Goal: Transaction & Acquisition: Purchase product/service

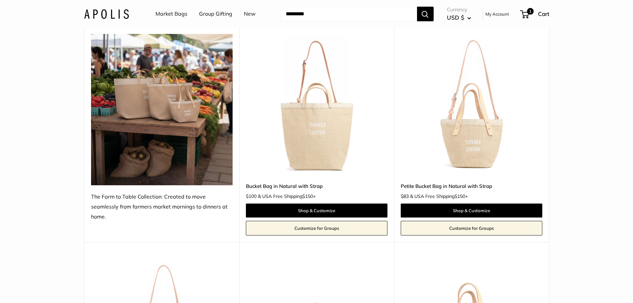
scroll to position [776, 0]
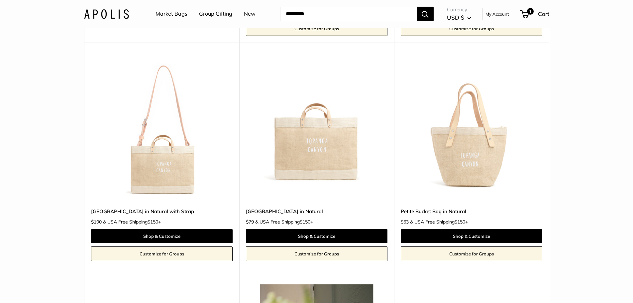
click at [0, 0] on img at bounding box center [0, 0] width 0 height 0
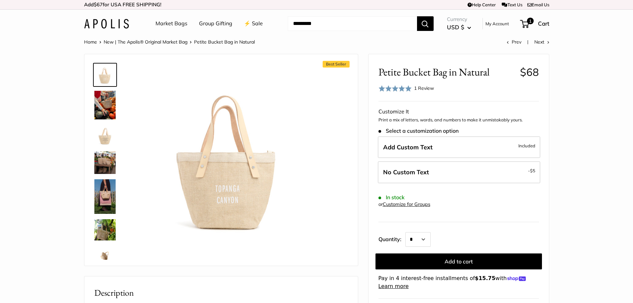
click at [106, 104] on img at bounding box center [104, 105] width 21 height 29
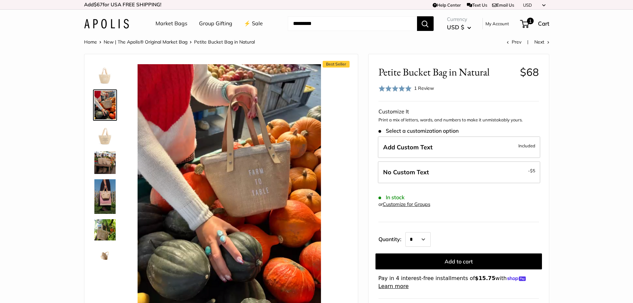
click at [108, 130] on img at bounding box center [104, 135] width 21 height 21
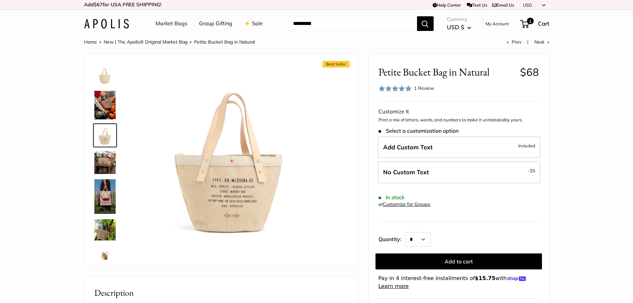
click at [103, 159] on img at bounding box center [104, 162] width 21 height 23
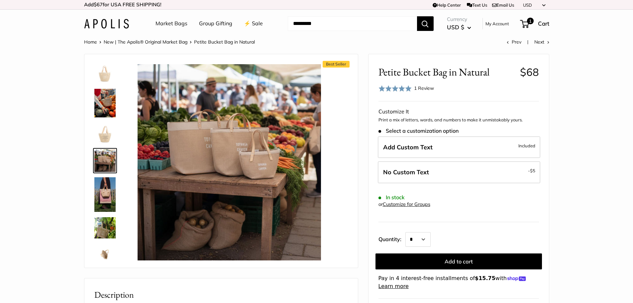
click at [105, 199] on img at bounding box center [104, 194] width 21 height 34
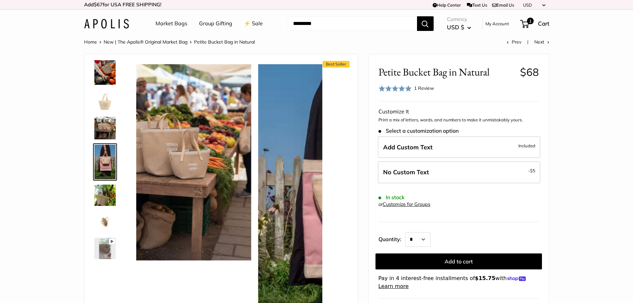
scroll to position [36, 0]
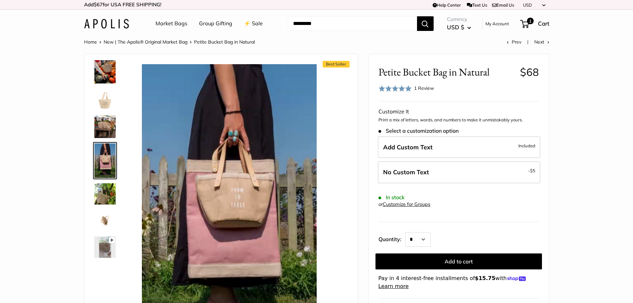
drag, startPoint x: 104, startPoint y: 189, endPoint x: 103, endPoint y: 215, distance: 26.0
click at [104, 190] on img at bounding box center [104, 193] width 21 height 21
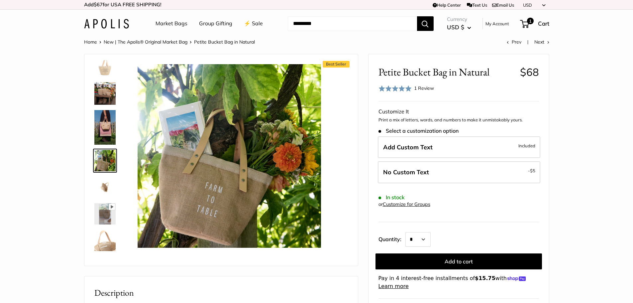
click at [107, 178] on img at bounding box center [104, 186] width 21 height 21
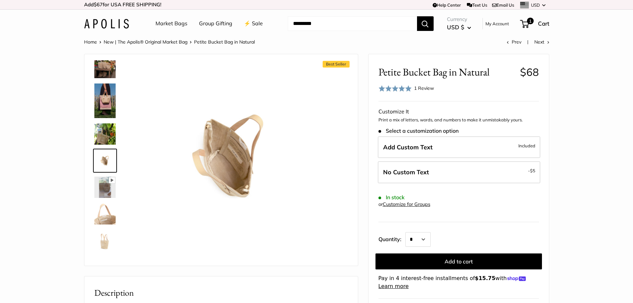
scroll to position [0, 0]
click at [104, 212] on img at bounding box center [104, 213] width 21 height 21
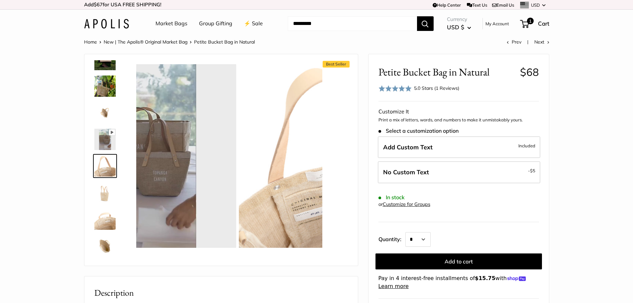
scroll to position [149, 0]
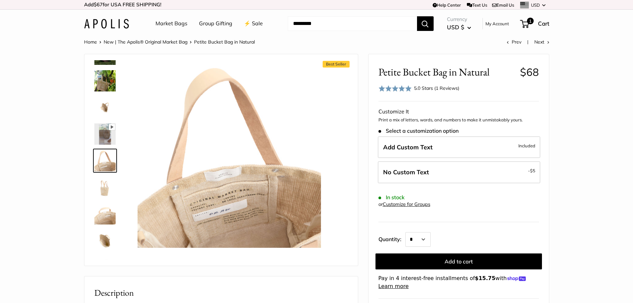
click at [102, 179] on img at bounding box center [104, 186] width 21 height 21
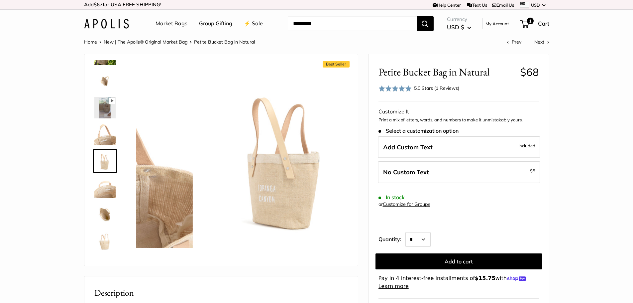
scroll to position [175, 0]
